Goal: Obtain resource: Obtain resource

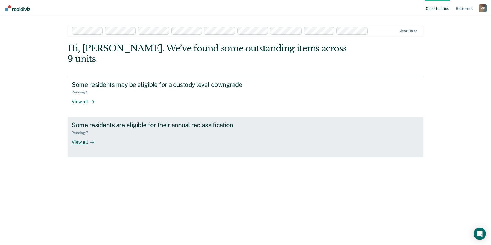
click at [78, 135] on div "View all" at bounding box center [86, 140] width 29 height 10
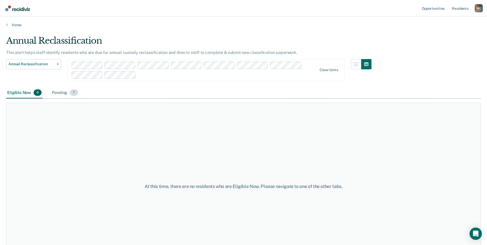
click at [74, 93] on span "7" at bounding box center [74, 92] width 8 height 7
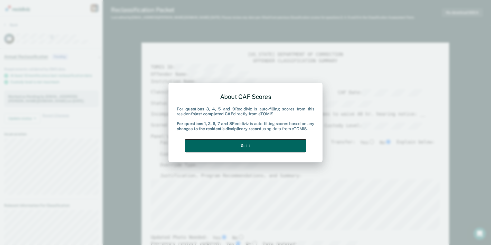
click at [255, 147] on button "Got it" at bounding box center [245, 145] width 121 height 13
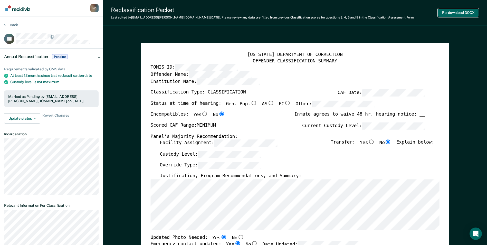
click at [457, 12] on button "Re-download DOCX" at bounding box center [458, 12] width 41 height 8
click at [346, 9] on div "Reclassification Packet" at bounding box center [262, 9] width 303 height 7
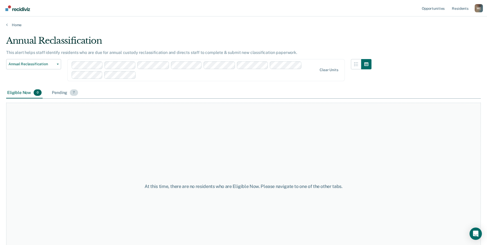
click at [59, 92] on div "Pending 7" at bounding box center [65, 92] width 28 height 11
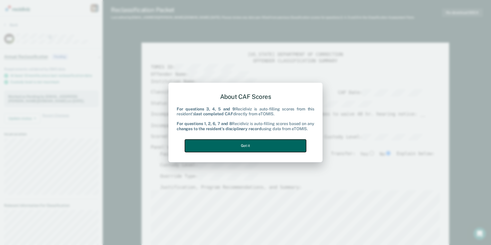
click at [262, 148] on button "Got it" at bounding box center [245, 145] width 121 height 13
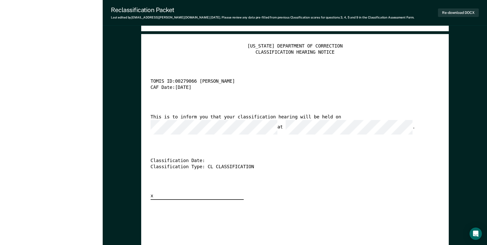
scroll to position [1309, 0]
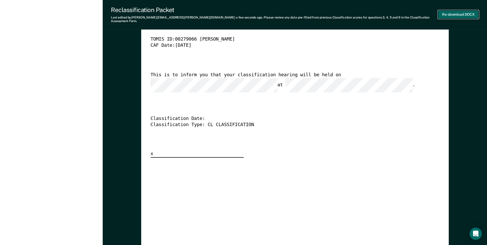
click at [455, 12] on button "Re-download DOCX" at bounding box center [458, 14] width 41 height 8
type textarea "x"
click at [324, 31] on div "[US_STATE] DEPARTMENT OF CORRECTION CLASSIFICATION HEARING NOTICE TOMIS ID: 002…" at bounding box center [294, 79] width 289 height 156
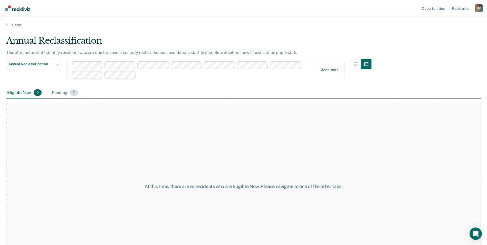
click at [61, 92] on div "Pending 7" at bounding box center [65, 92] width 28 height 11
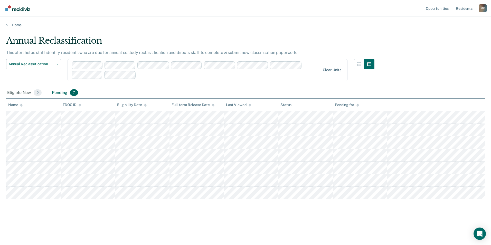
click at [134, 227] on main "Annual Reclassification This alert helps staff identify residents who are due f…" at bounding box center [245, 135] width 491 height 216
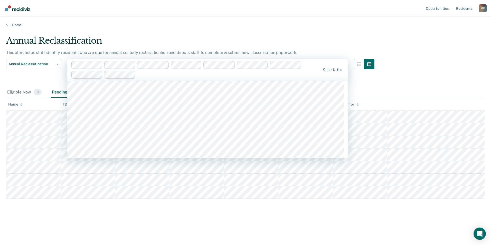
scroll to position [3004, 0]
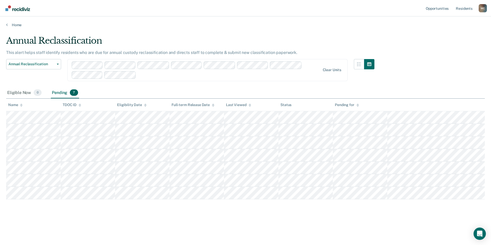
click at [324, 39] on div "Annual Reclassification" at bounding box center [190, 42] width 368 height 15
click at [57, 92] on div "Pending 7" at bounding box center [65, 92] width 28 height 11
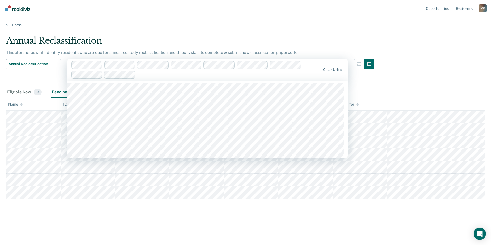
click at [410, 54] on div "Annual Reclassification This alert helps staff identify residents who are due f…" at bounding box center [245, 120] width 479 height 171
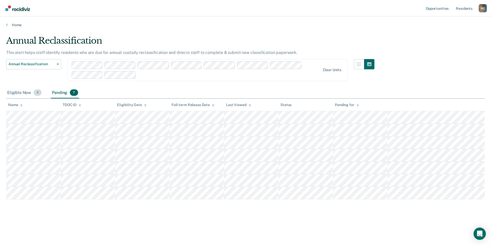
click at [21, 91] on div "Eligible Now 0" at bounding box center [24, 92] width 36 height 11
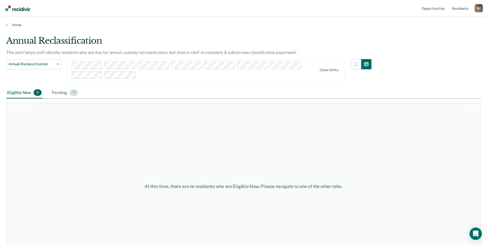
click at [56, 92] on div "Pending 7" at bounding box center [65, 92] width 28 height 11
